Goal: Find contact information: Find contact information

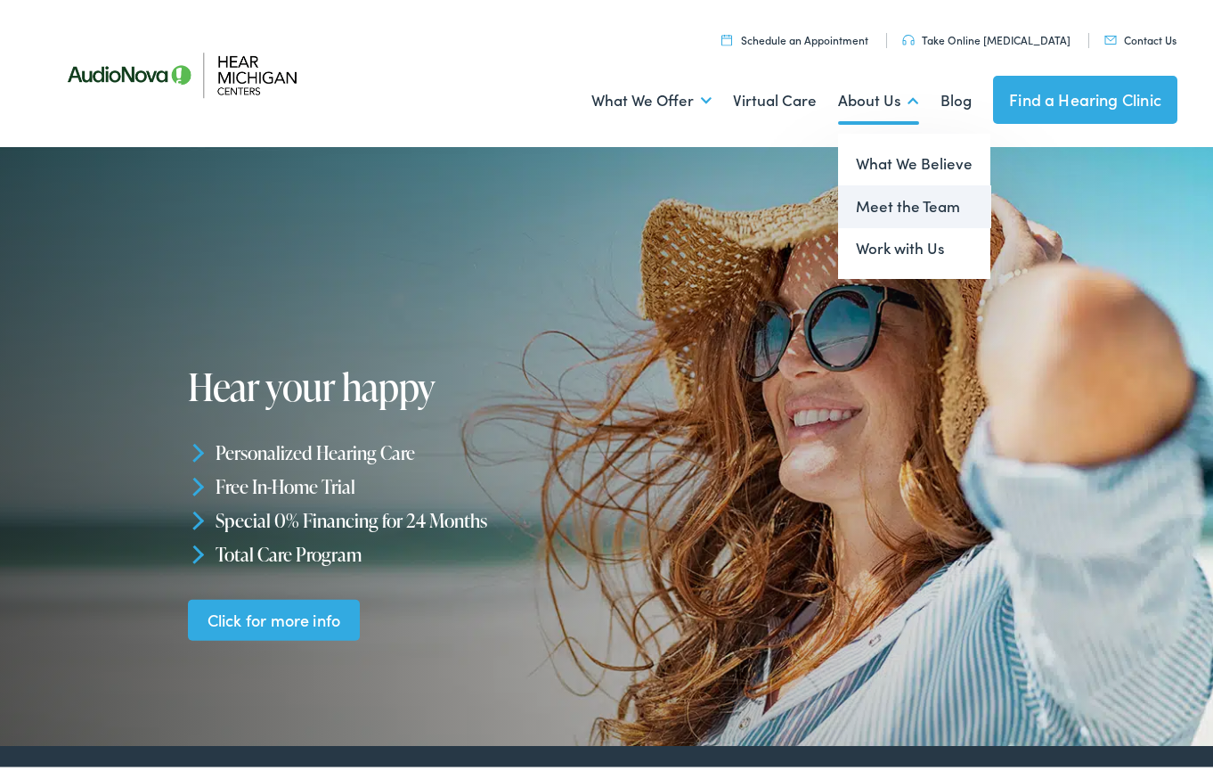
click at [906, 205] on link "Meet the Team" at bounding box center [914, 202] width 152 height 43
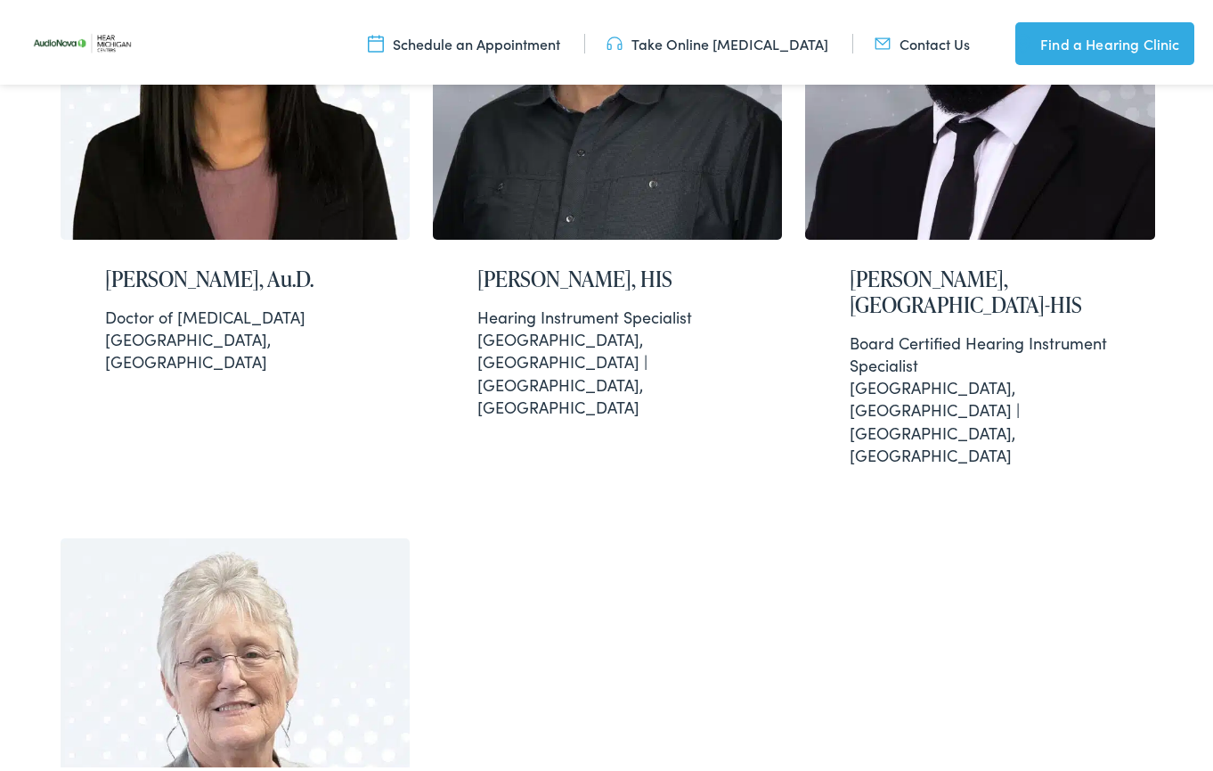
scroll to position [3779, 0]
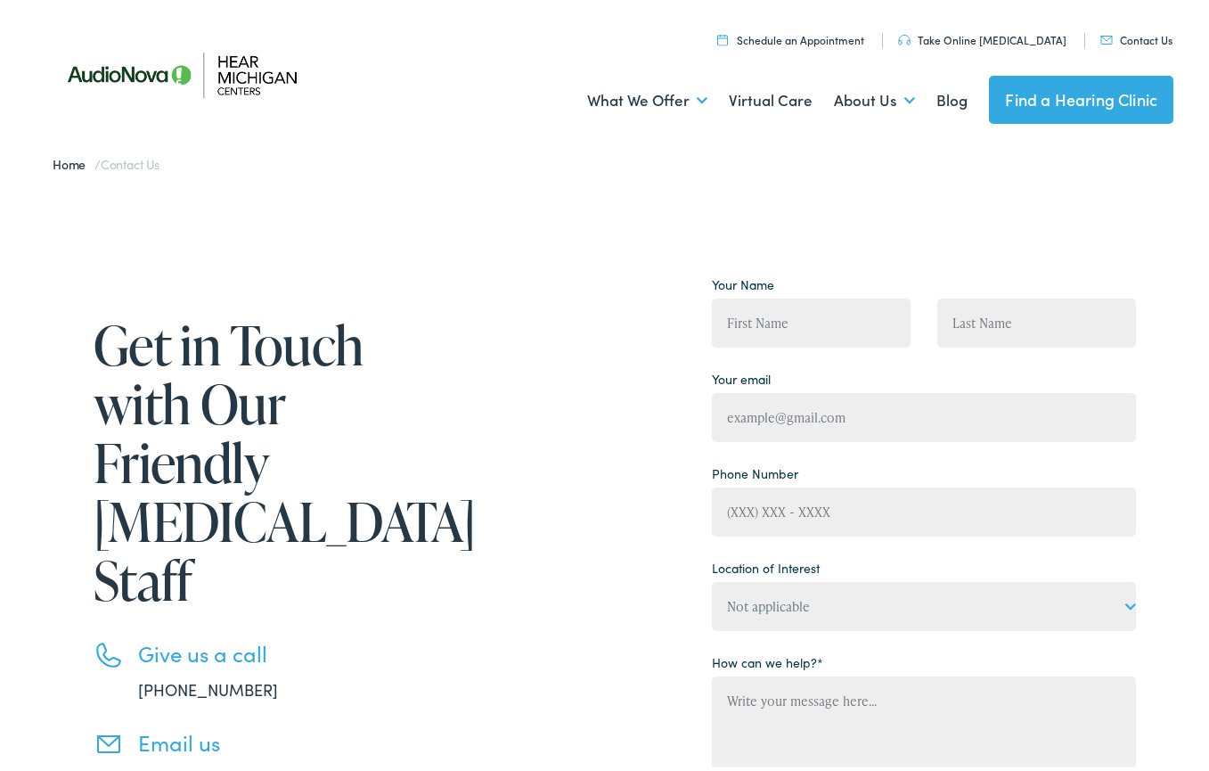
click at [101, 265] on div "Get in Touch with Our Friendly [MEDICAL_DATA] Staff Give us a call [PHONE_NUMBE…" at bounding box center [611, 624] width 1222 height 894
drag, startPoint x: 292, startPoint y: 633, endPoint x: 136, endPoint y: 631, distance: 155.9
click at [136, 636] on li "Give us a call [PHONE_NUMBER]" at bounding box center [276, 666] width 365 height 61
copy link "[PHONE_NUMBER]"
